Goal: Task Accomplishment & Management: Manage account settings

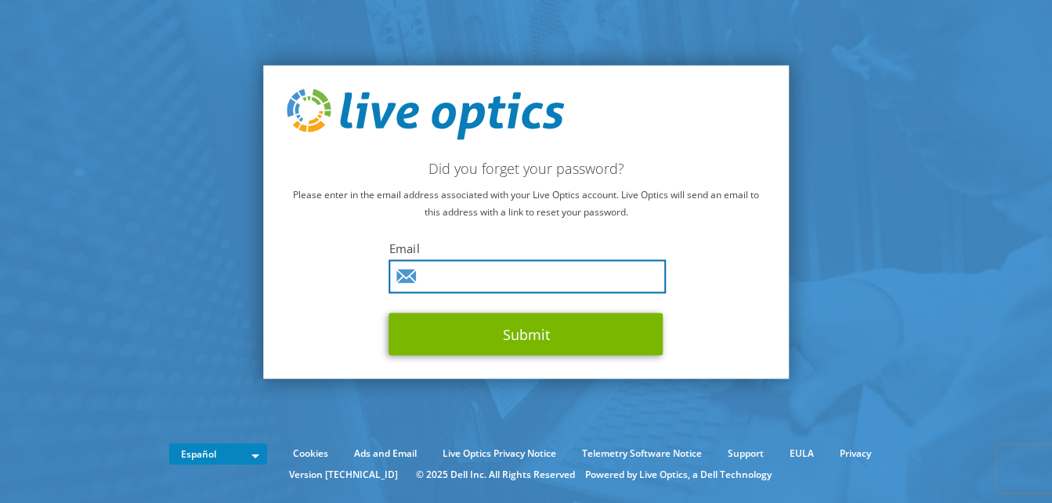
click at [519, 280] on input "text" at bounding box center [527, 277] width 277 height 34
type input "daniel.cadena@inocar.mil.ec"
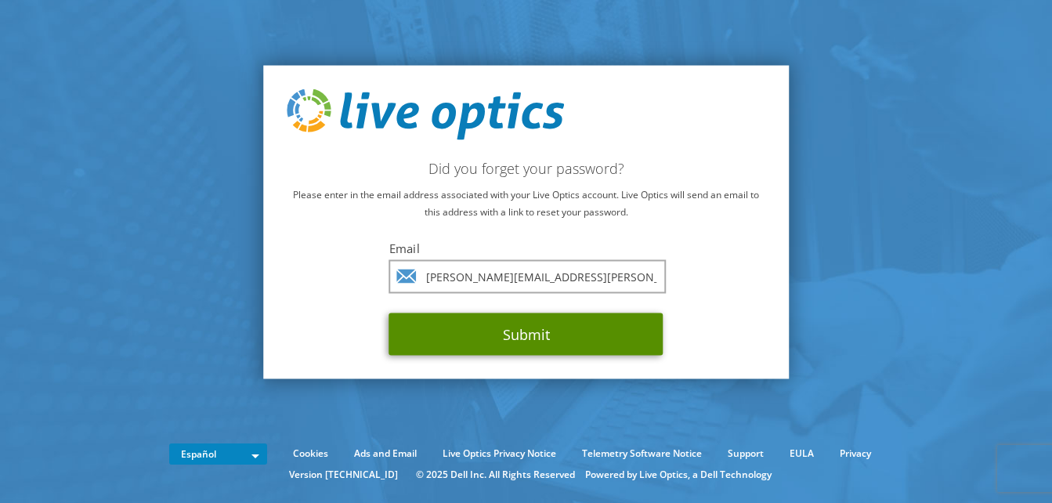
click at [569, 328] on button "Submit" at bounding box center [526, 334] width 274 height 42
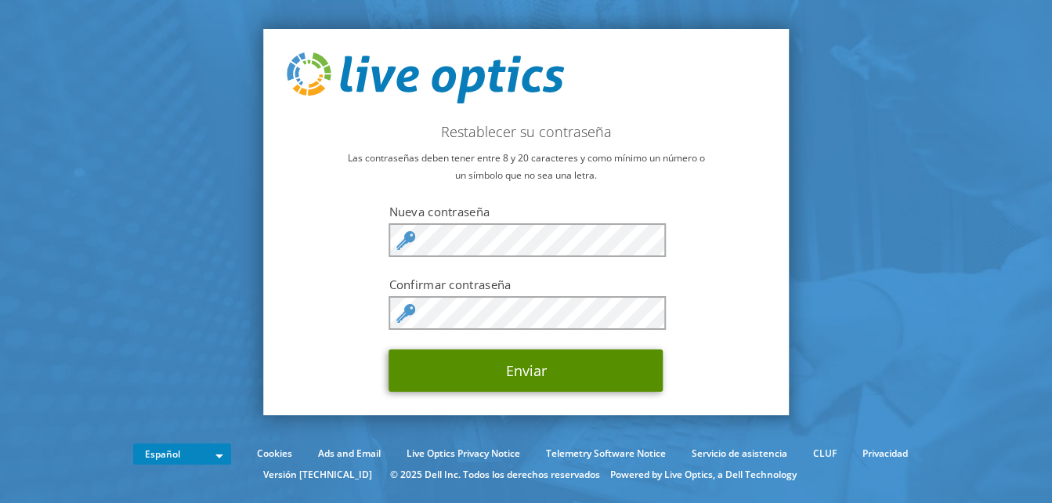
click at [566, 374] on button "Enviar" at bounding box center [526, 370] width 274 height 42
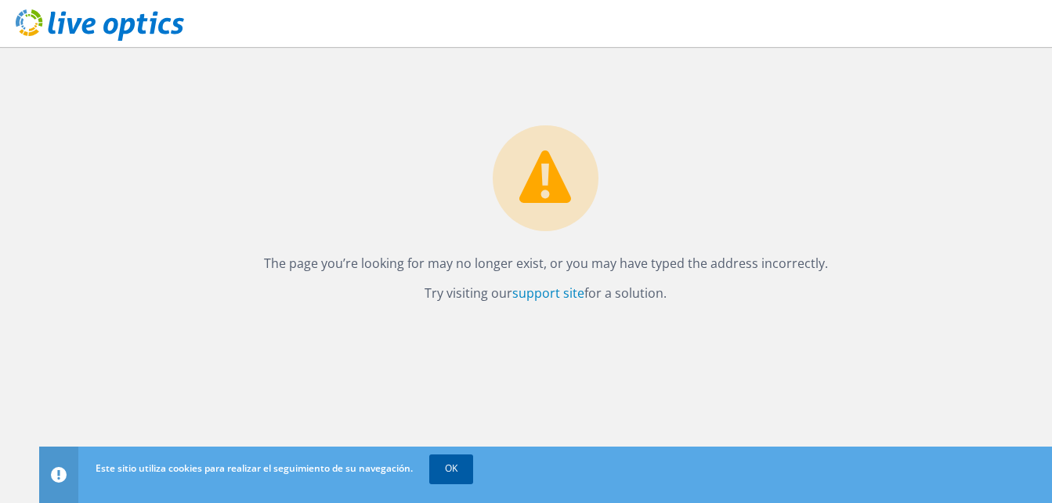
click at [443, 463] on link "OK" at bounding box center [451, 468] width 44 height 28
